Goal: Information Seeking & Learning: Learn about a topic

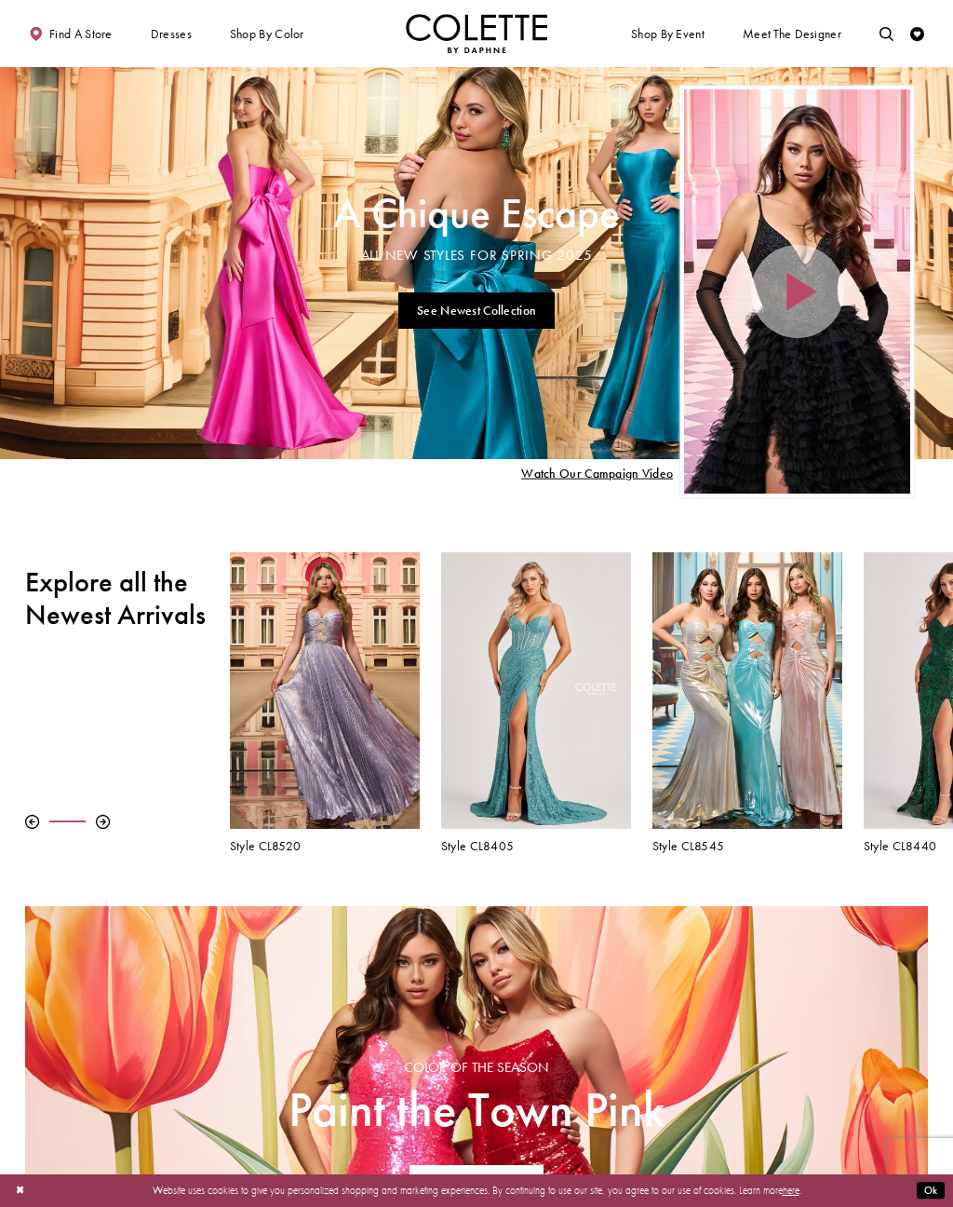
click at [435, 319] on link "See Newest Collection" at bounding box center [477, 310] width 157 height 36
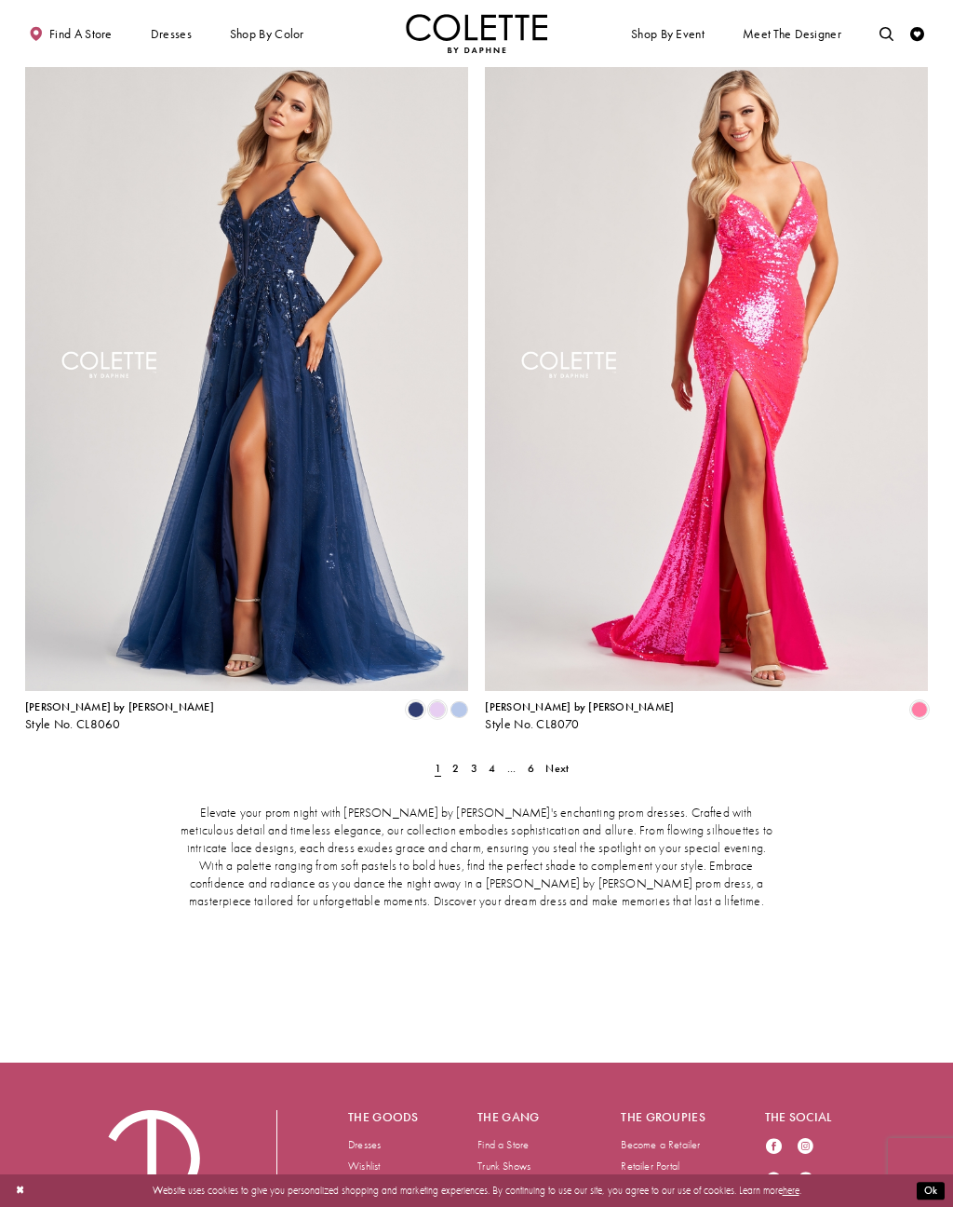
scroll to position [2499, 0]
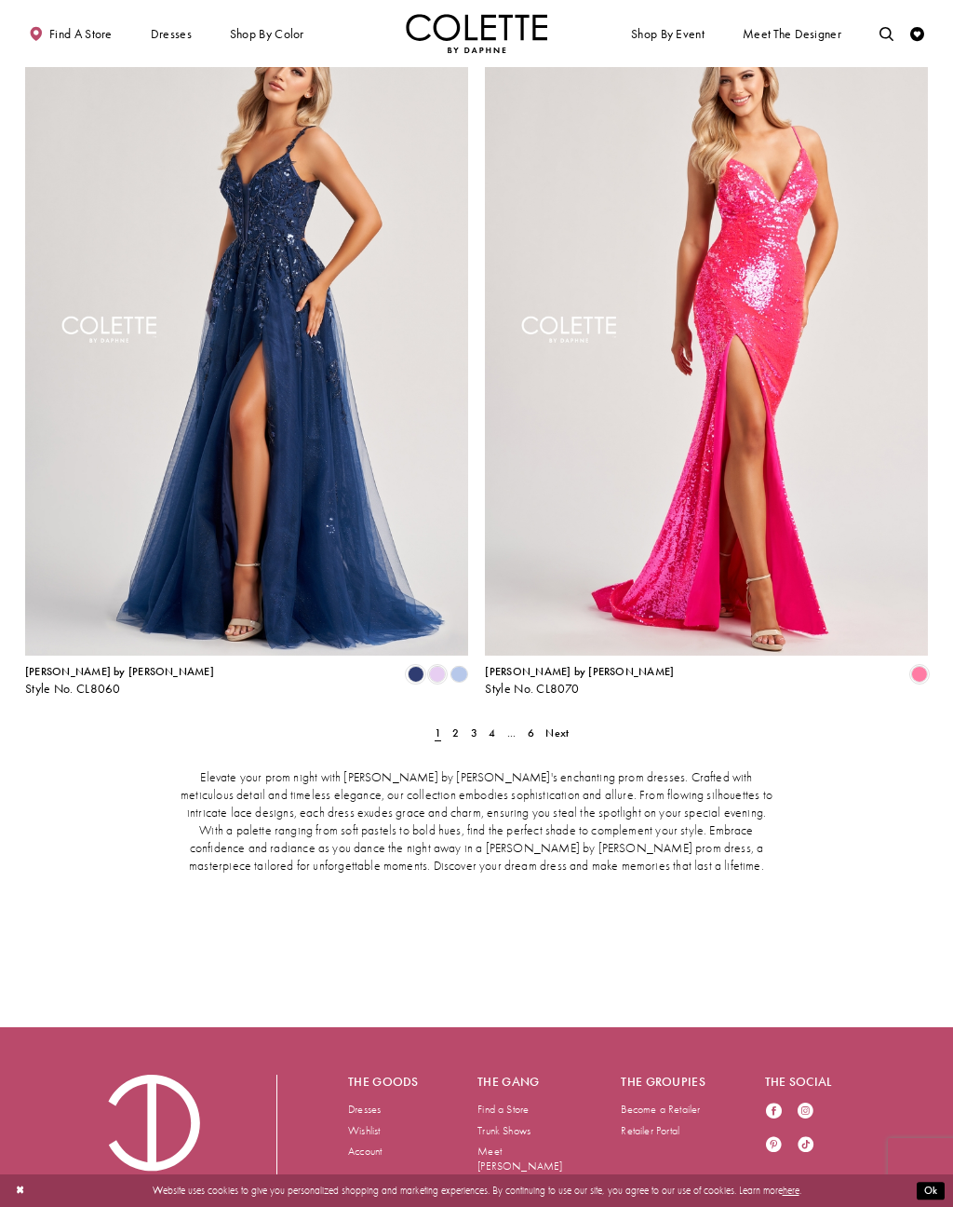
click at [459, 725] on span "2" at bounding box center [456, 732] width 7 height 15
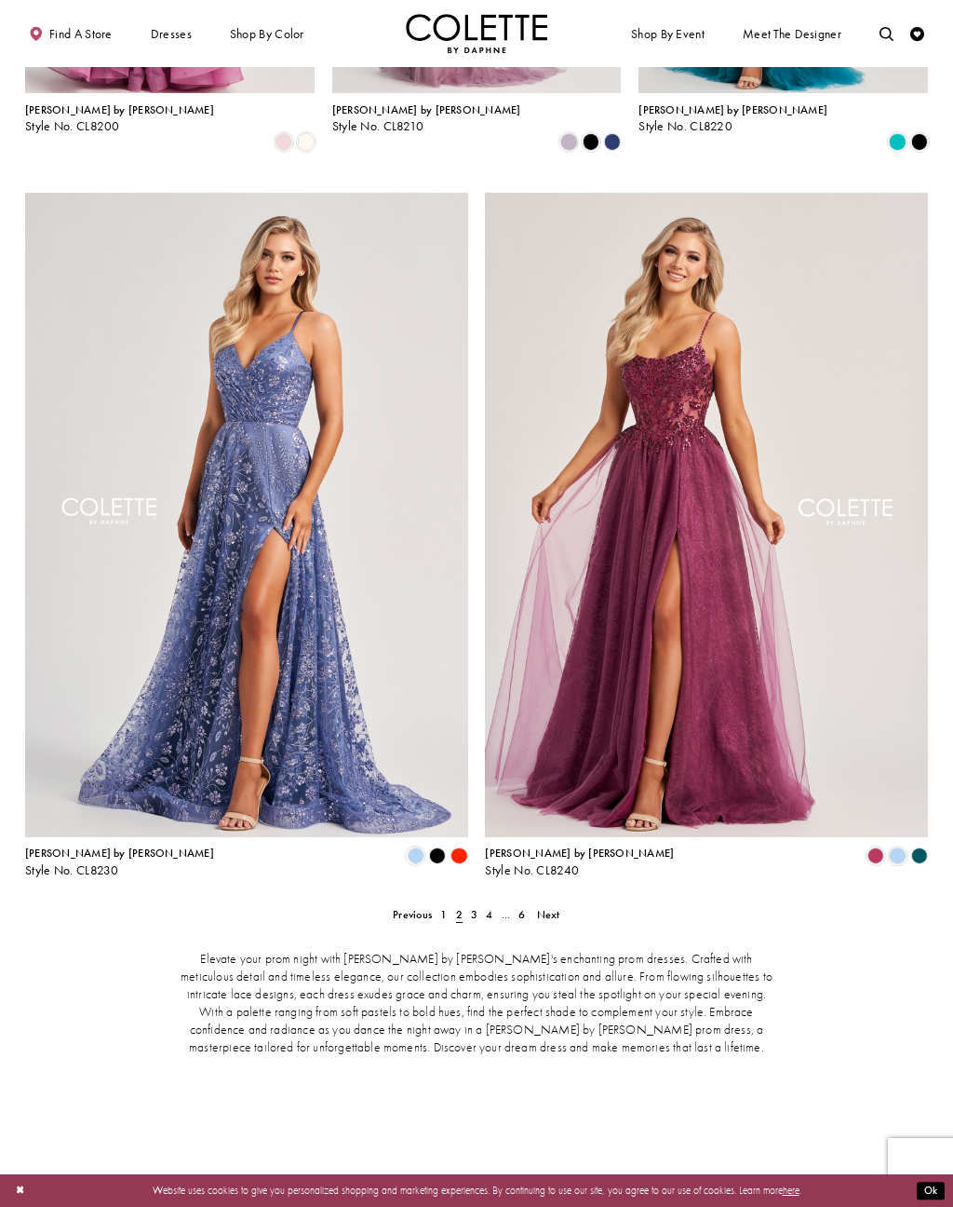
scroll to position [2298, 0]
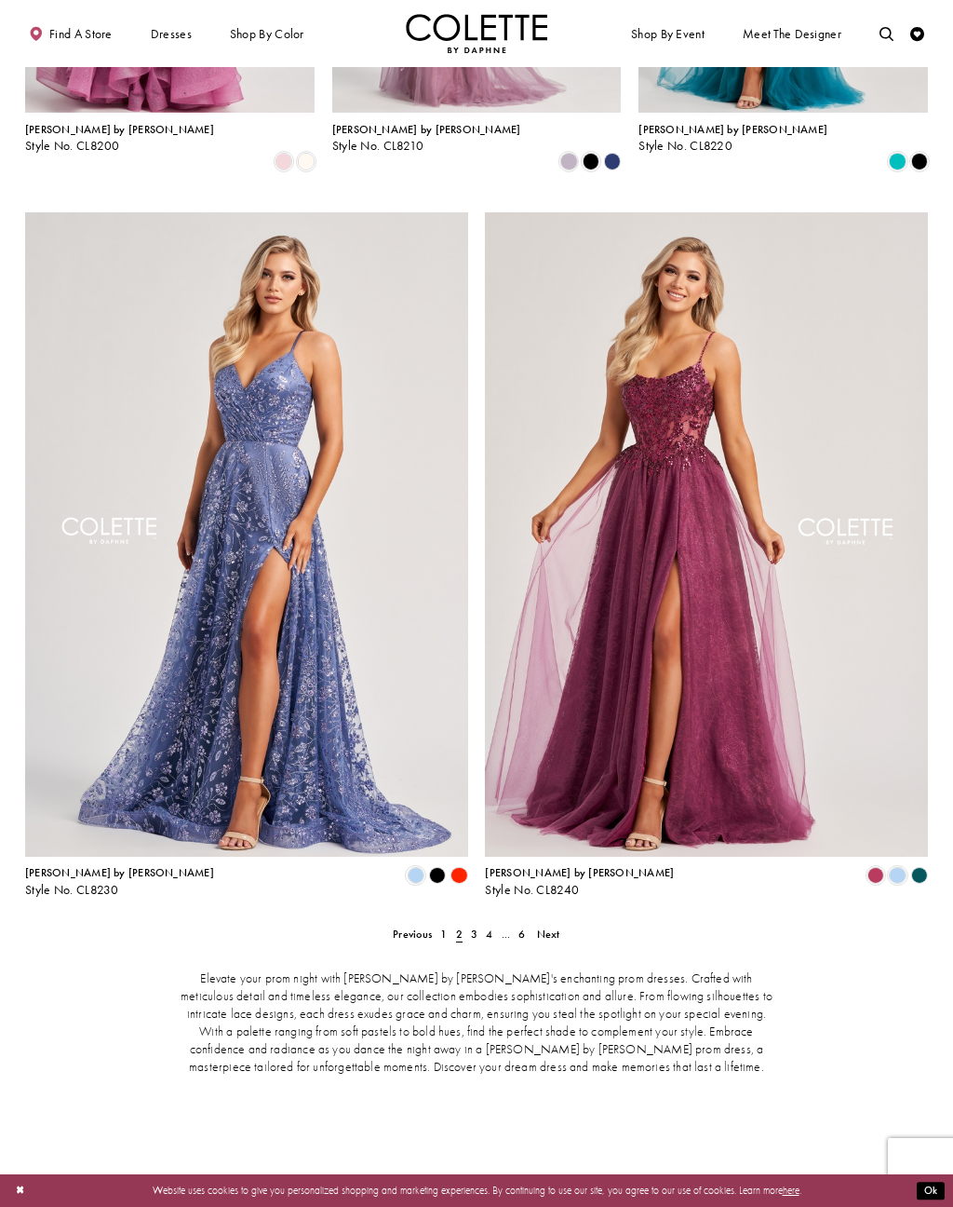
click at [484, 924] on link "4" at bounding box center [489, 934] width 15 height 20
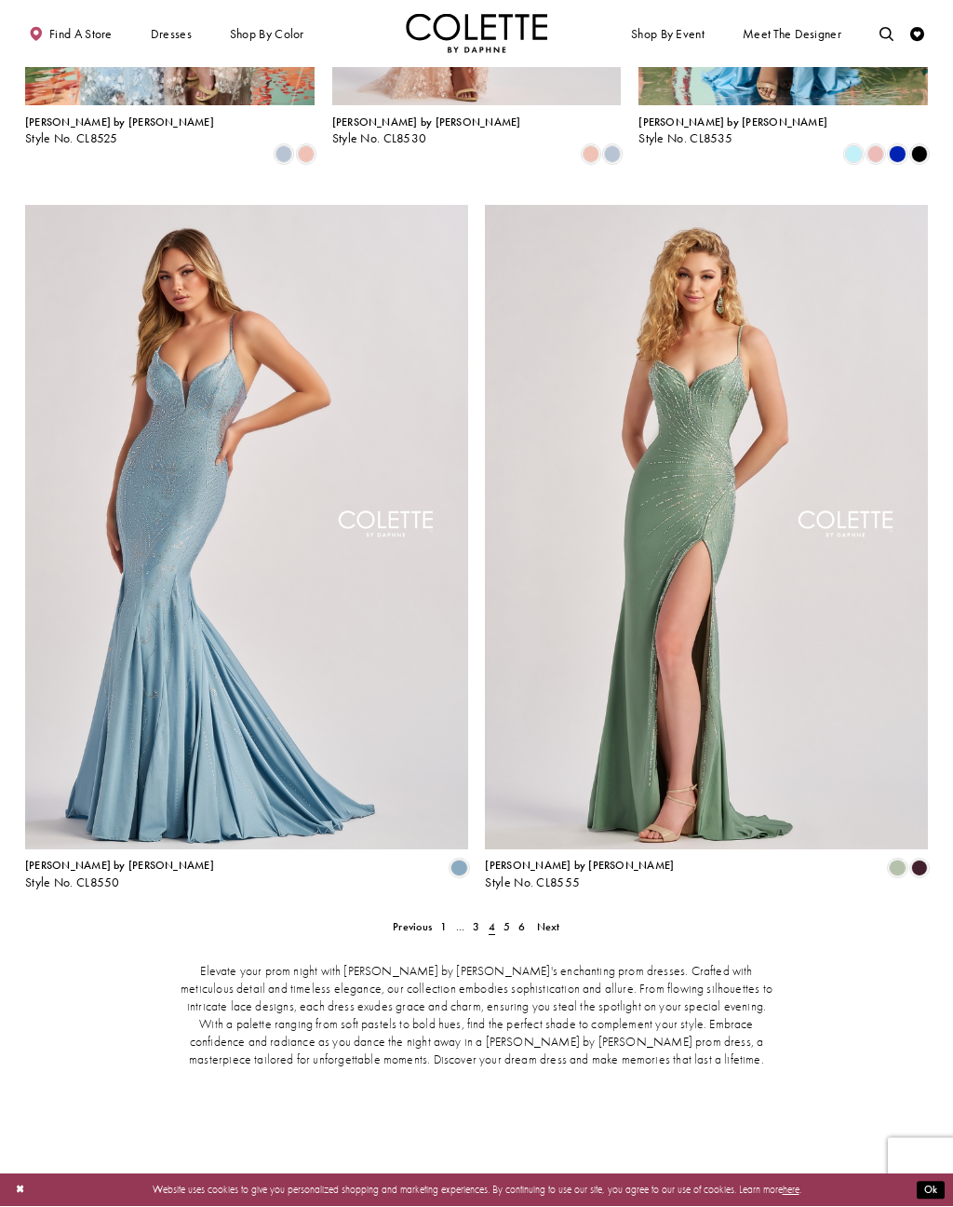
scroll to position [2319, 0]
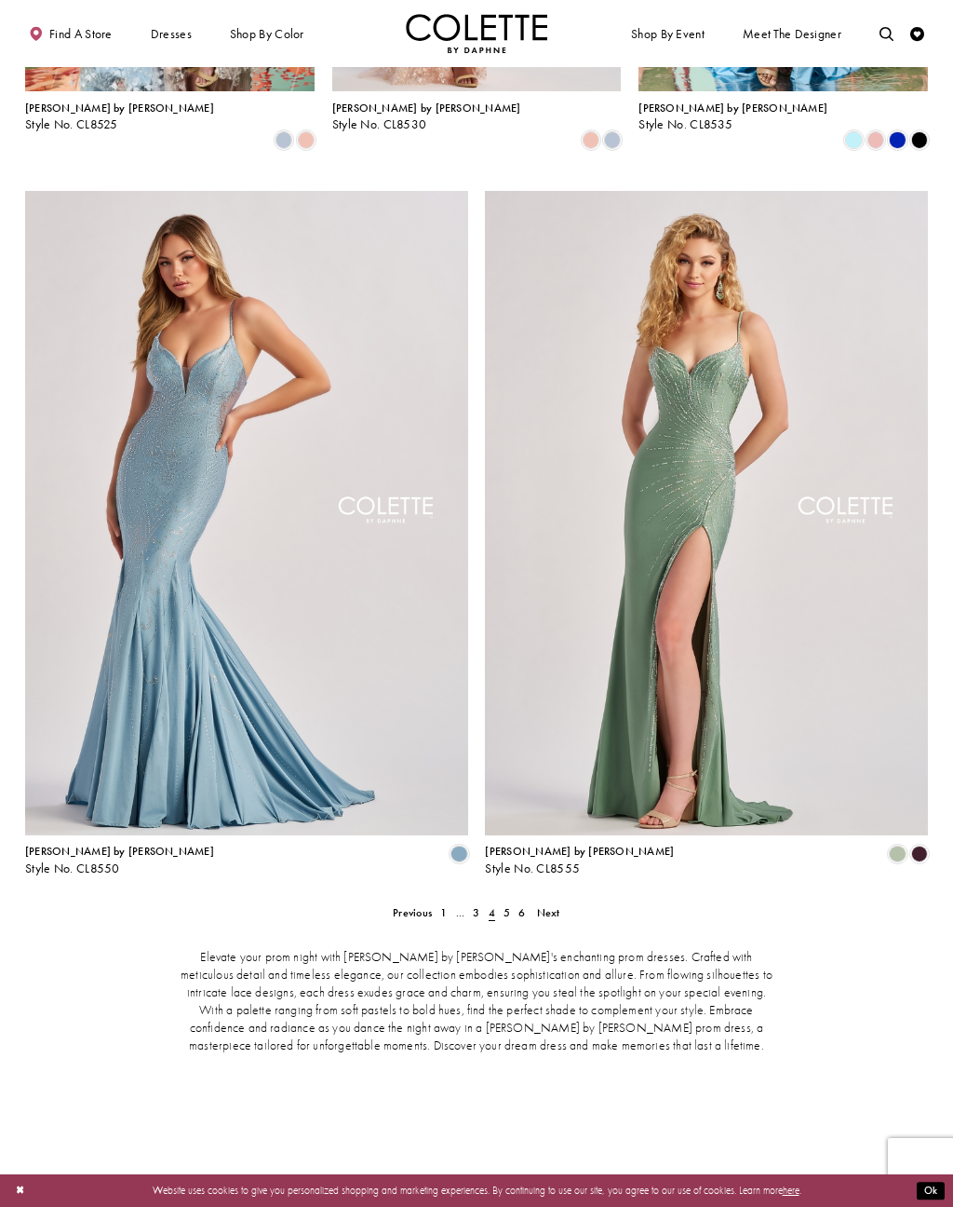
click at [477, 905] on span "3" at bounding box center [476, 912] width 7 height 15
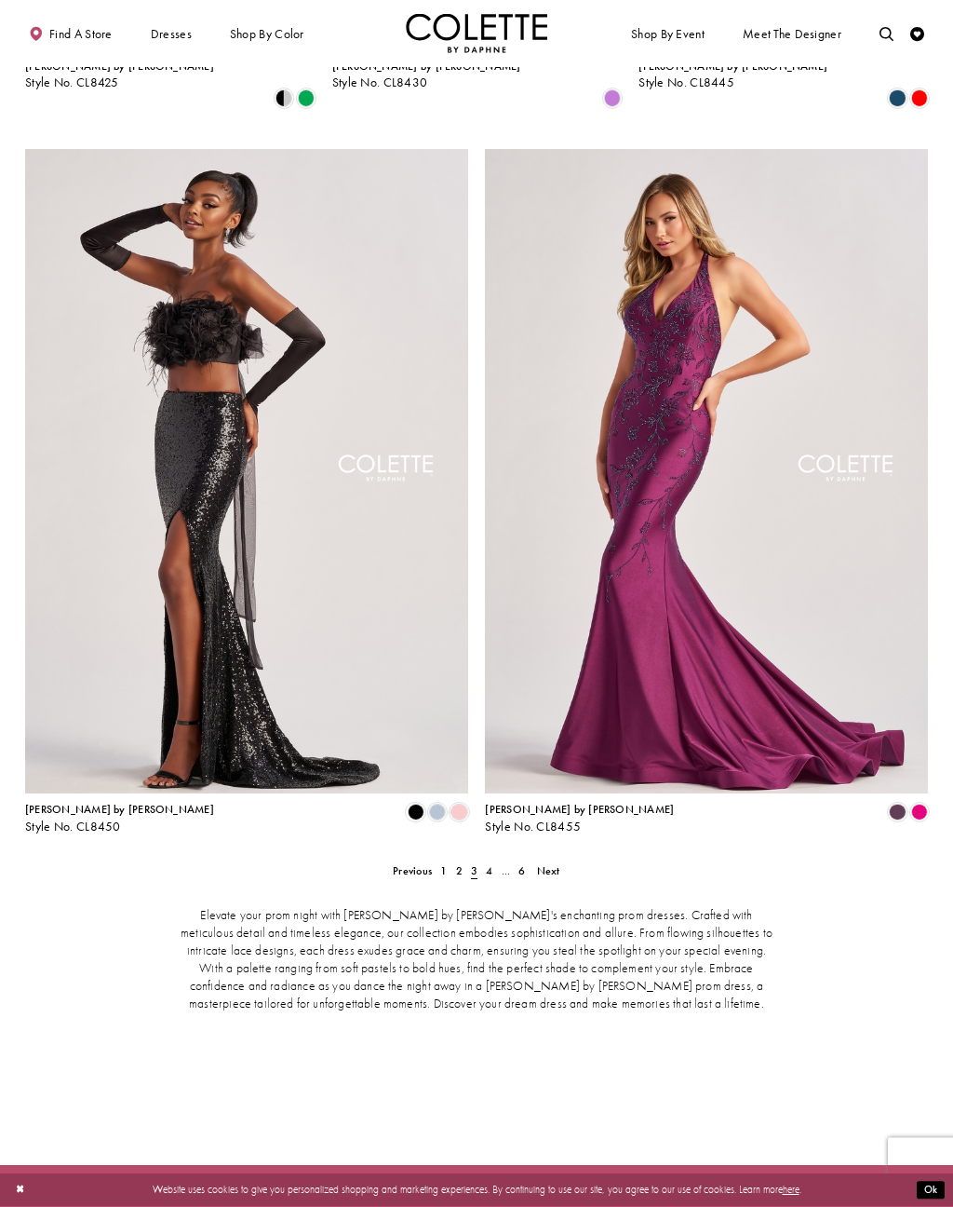
scroll to position [2361, 0]
click at [454, 860] on link "2" at bounding box center [459, 870] width 15 height 20
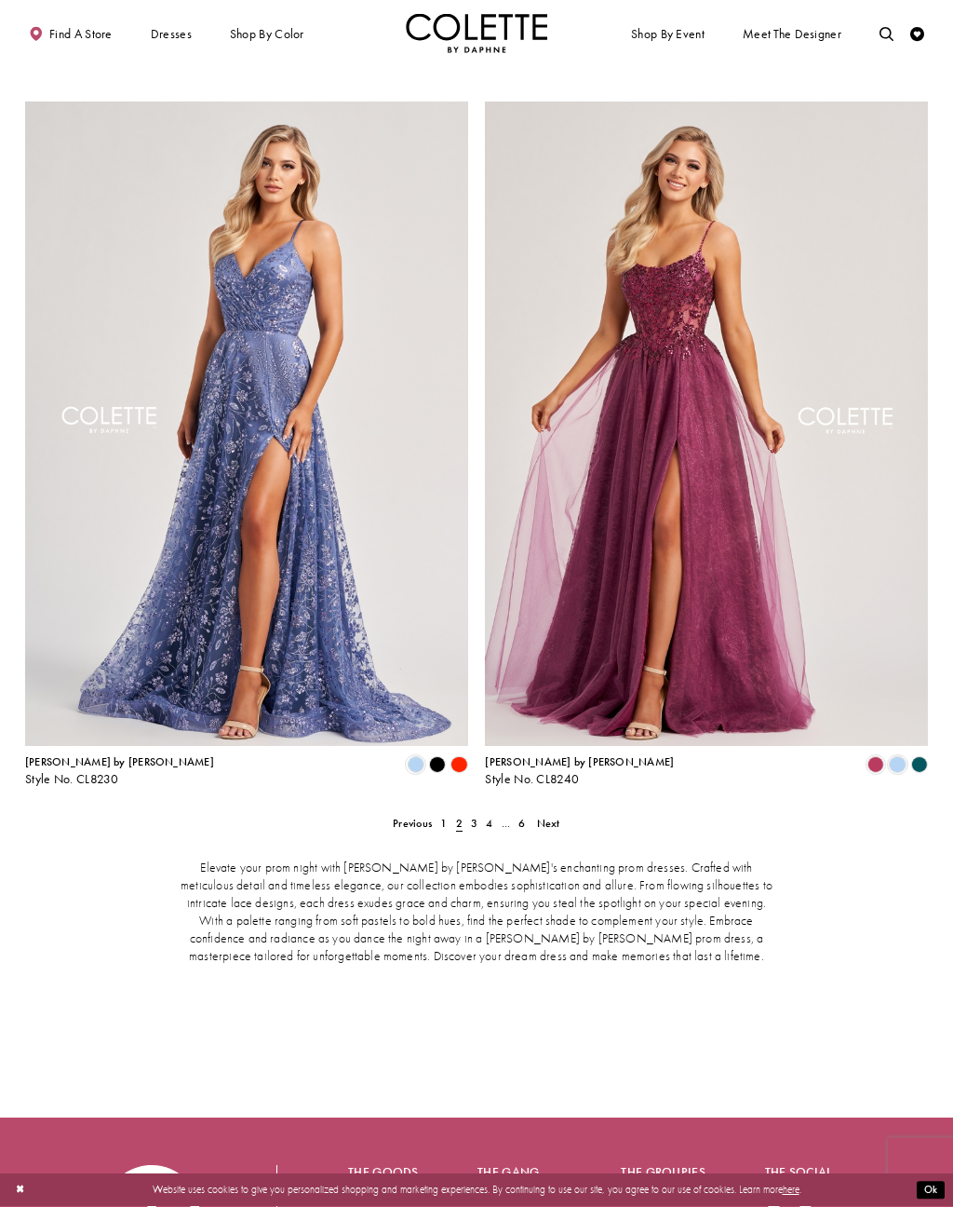
scroll to position [2388, 0]
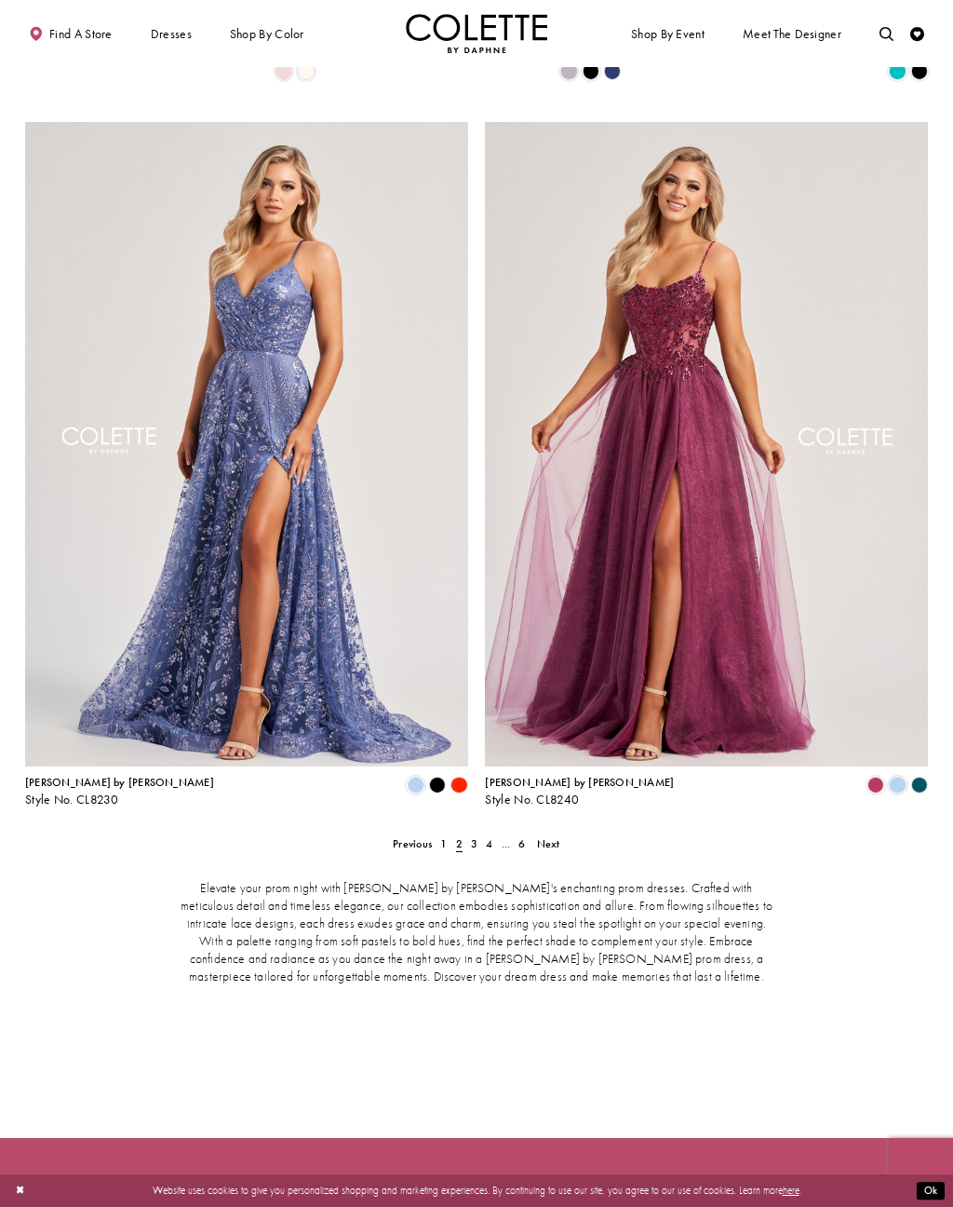
click at [472, 836] on span "3" at bounding box center [474, 843] width 7 height 15
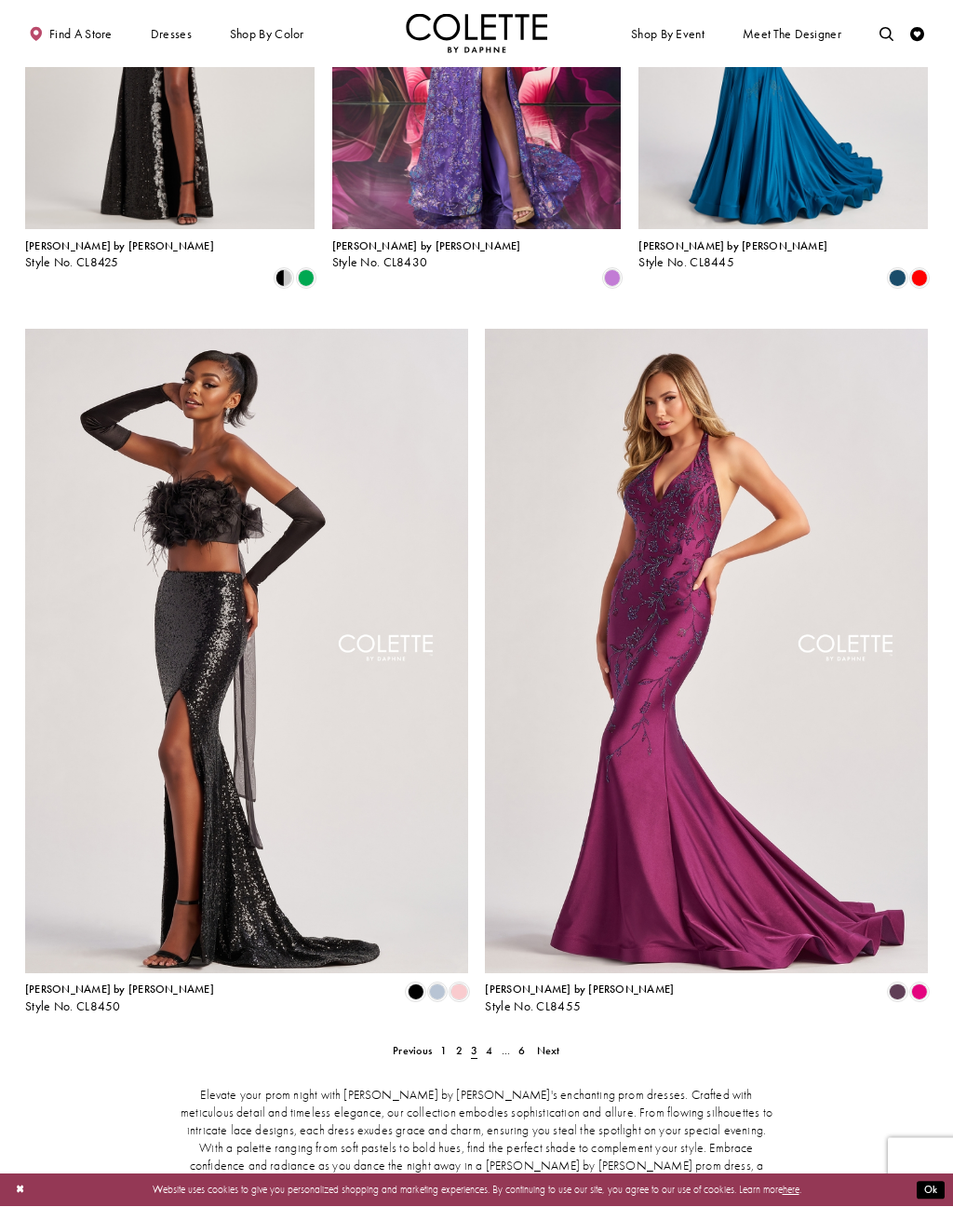
scroll to position [2182, 0]
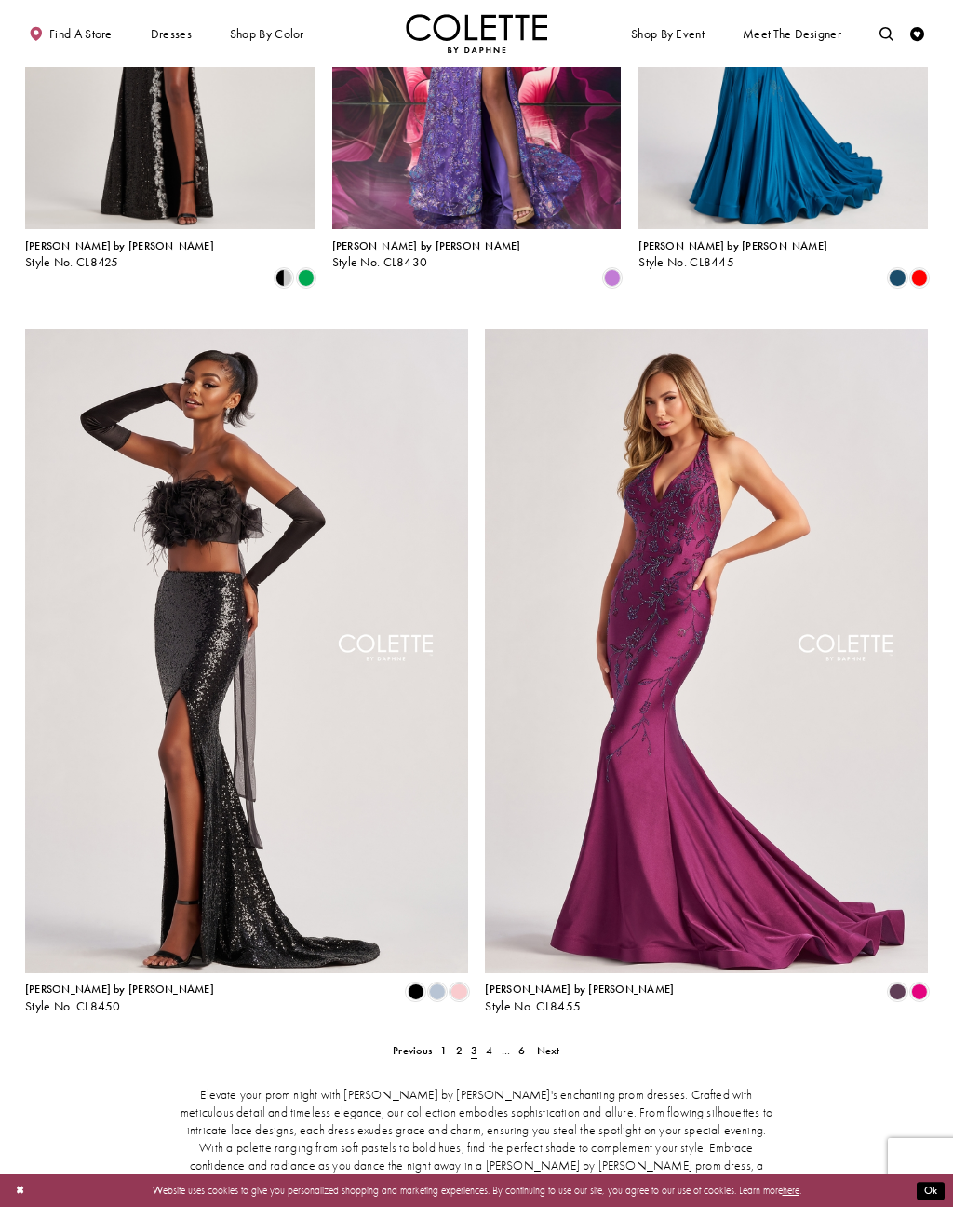
click at [490, 1043] on span "4" at bounding box center [489, 1050] width 7 height 15
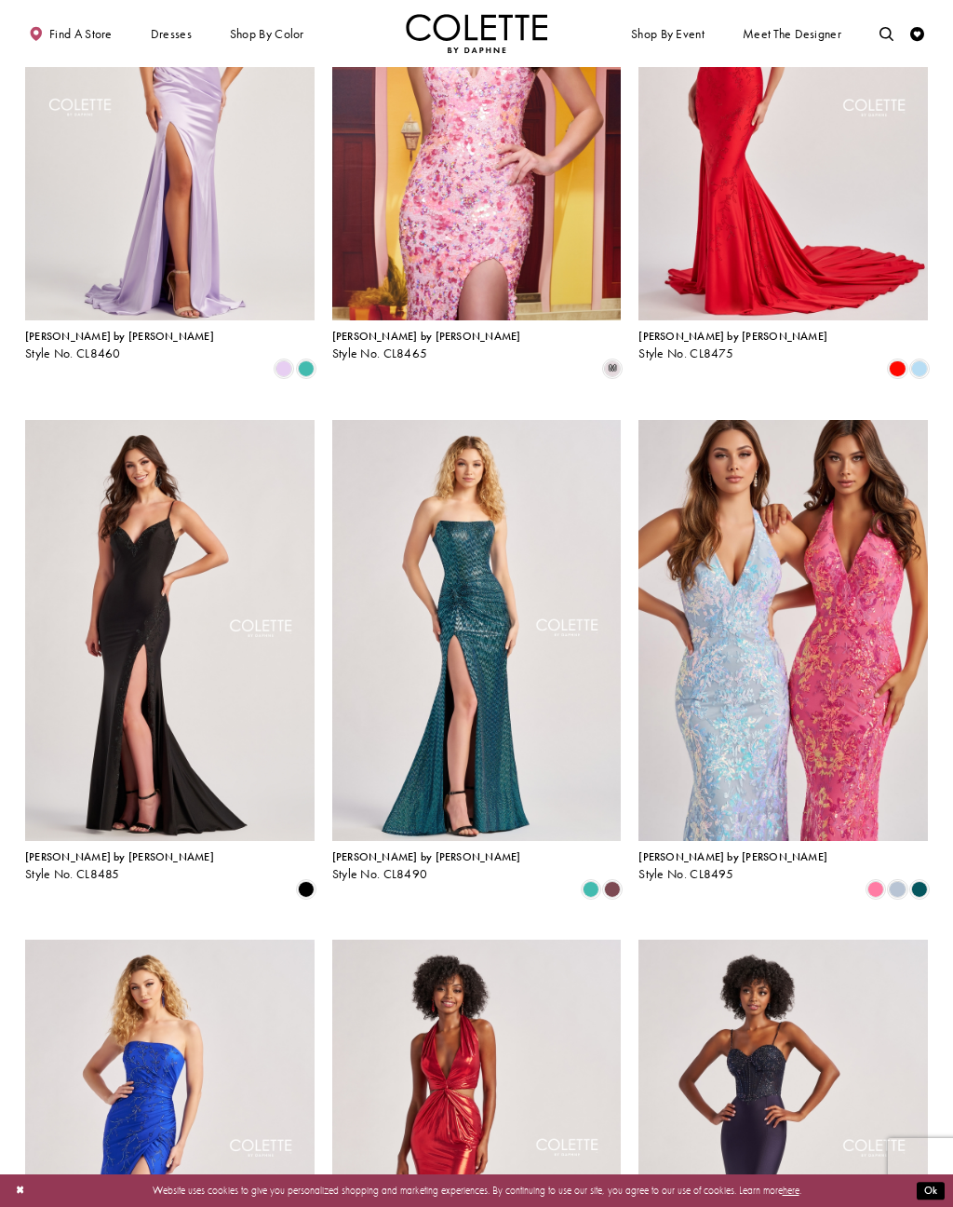
scroll to position [529, 0]
